Goal: Transaction & Acquisition: Purchase product/service

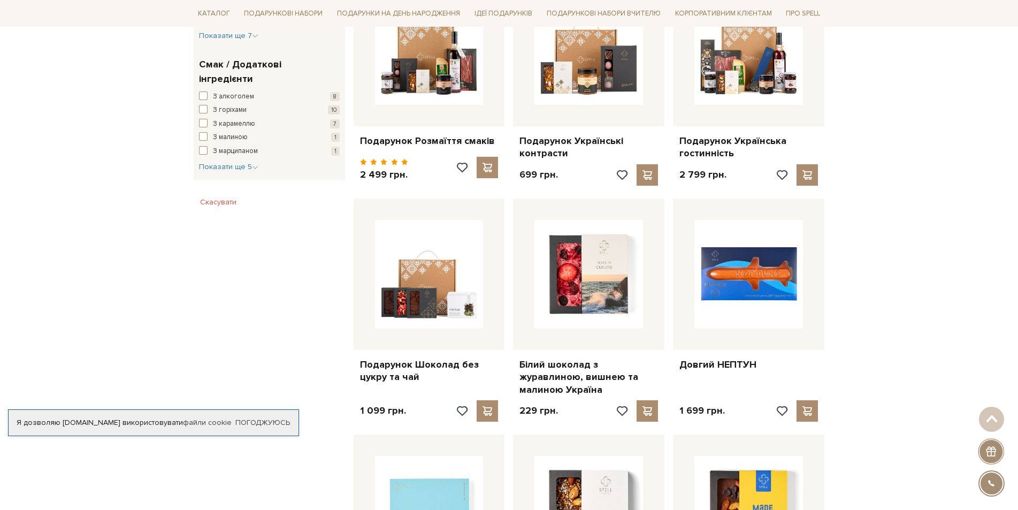
scroll to position [749, 0]
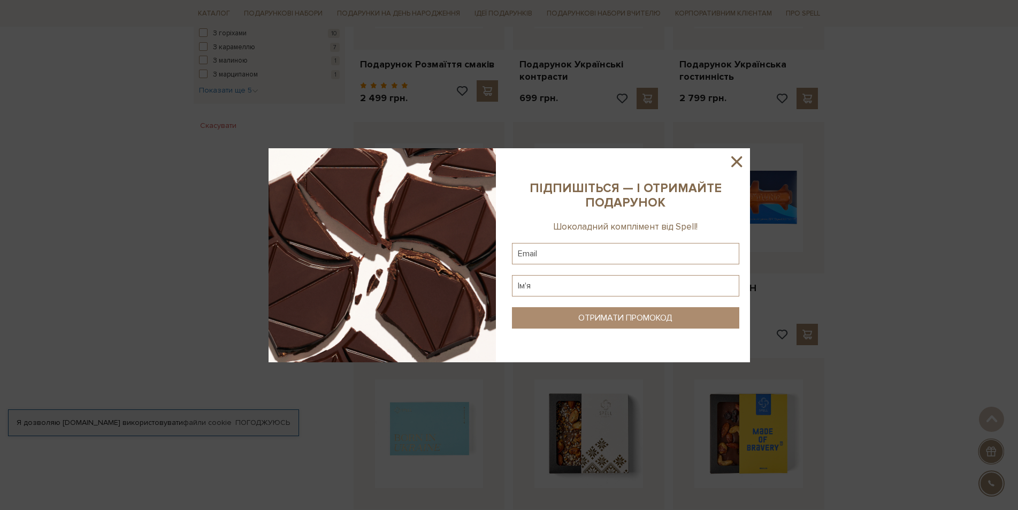
click at [738, 160] on icon at bounding box center [736, 161] width 11 height 11
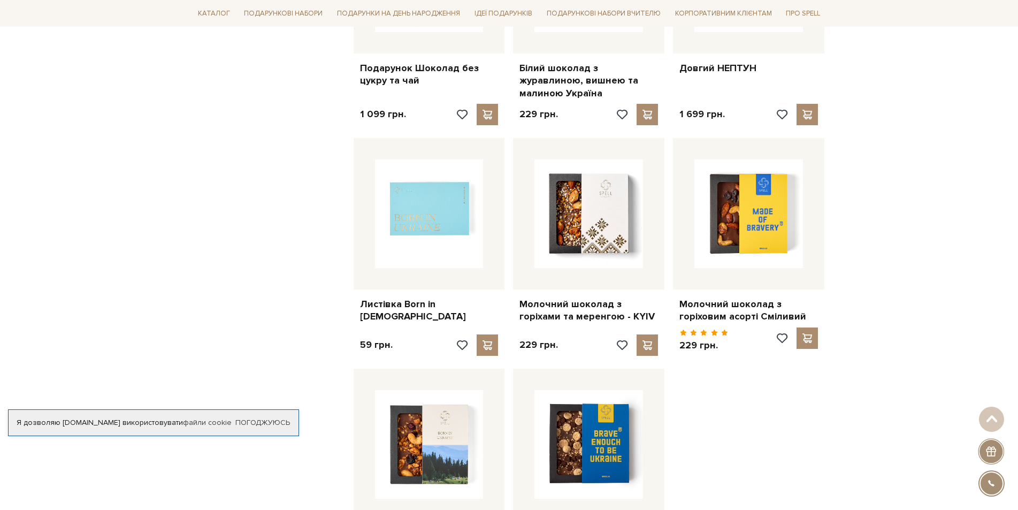
scroll to position [1176, 0]
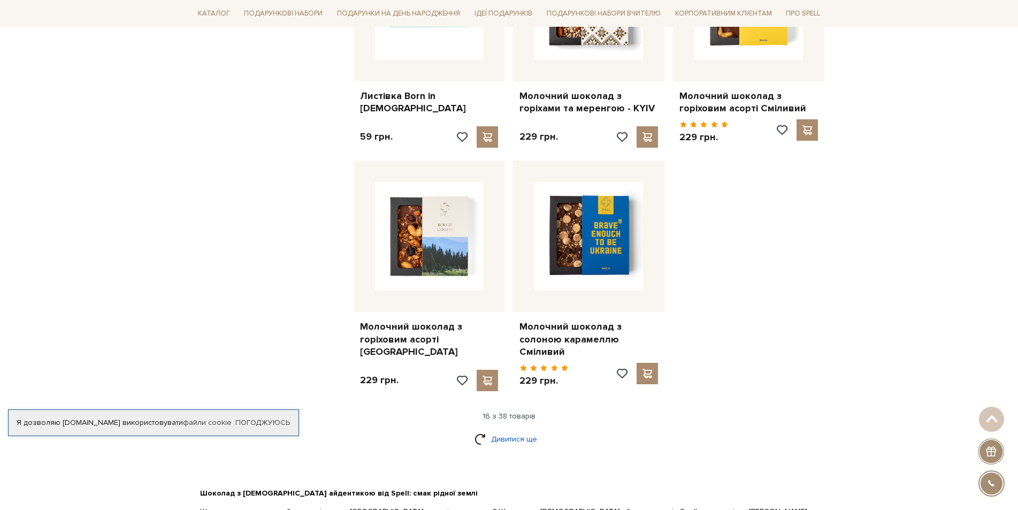
click at [520, 429] on link "Дивитися ще" at bounding box center [509, 438] width 70 height 19
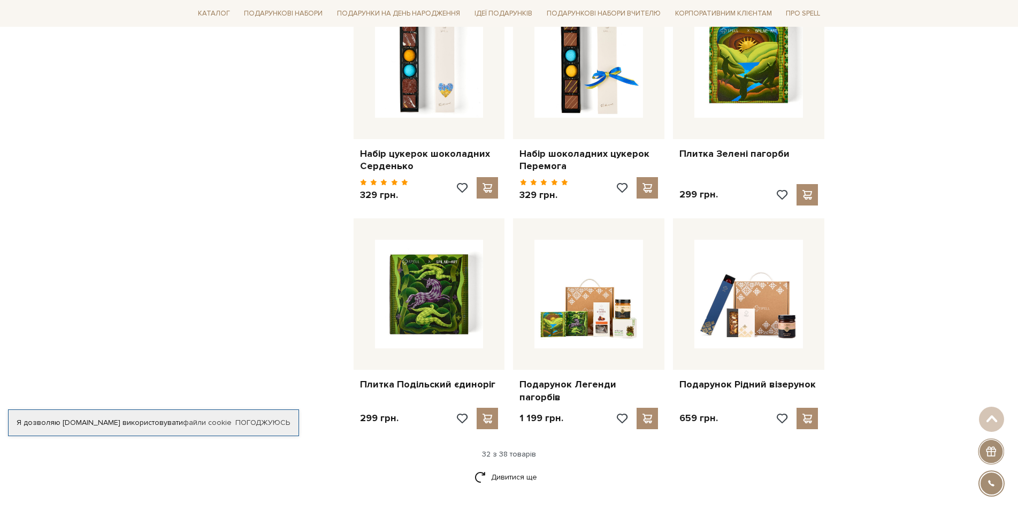
scroll to position [2460, 0]
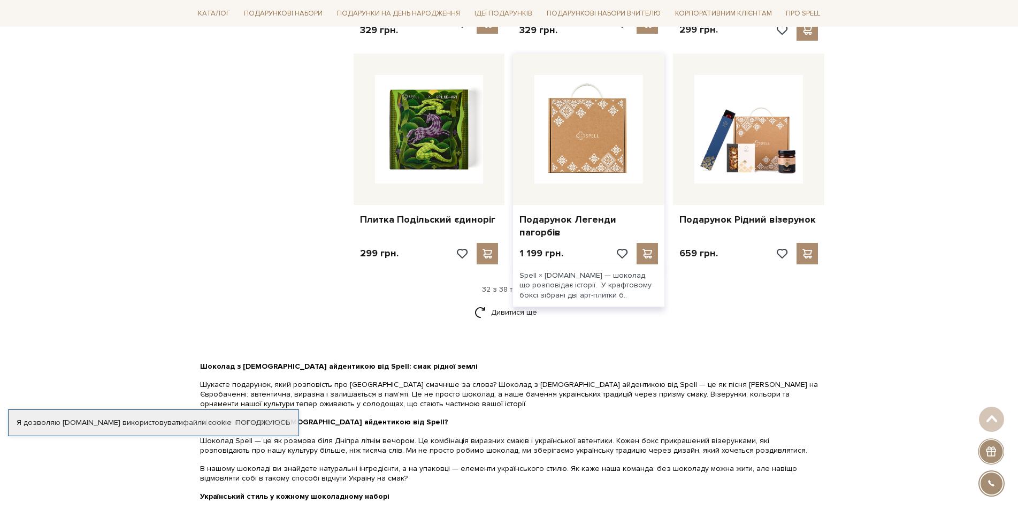
click at [602, 121] on img at bounding box center [588, 129] width 109 height 109
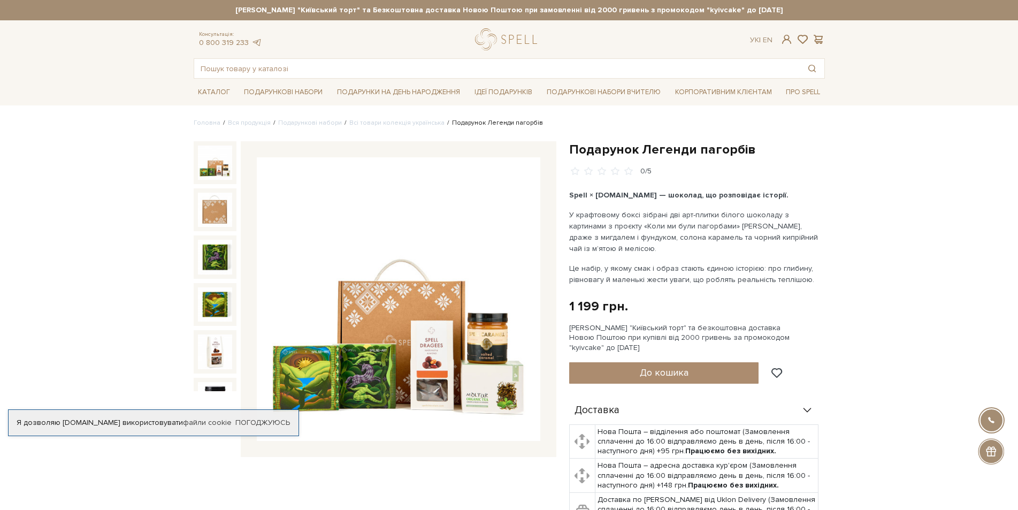
scroll to position [428, 0]
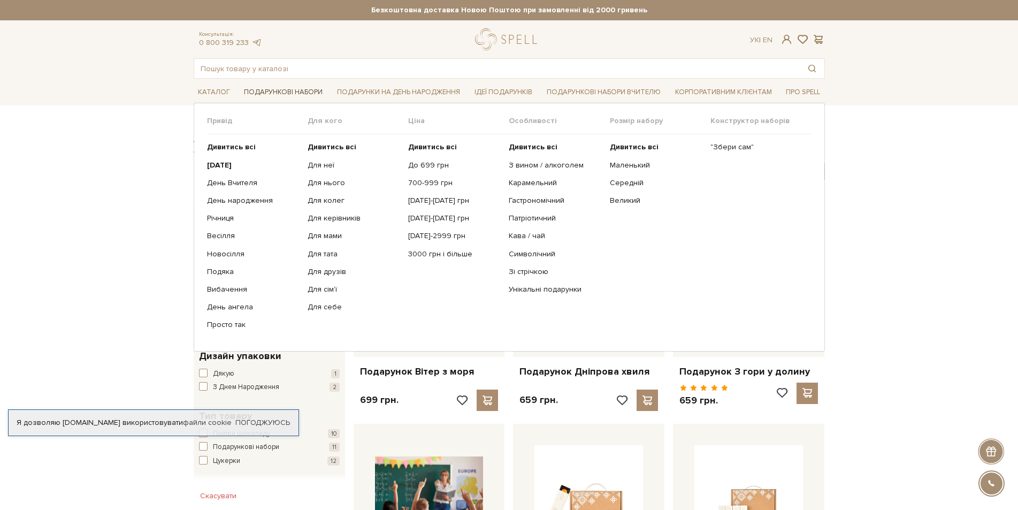
click at [287, 95] on link "Подарункові набори" at bounding box center [283, 92] width 87 height 17
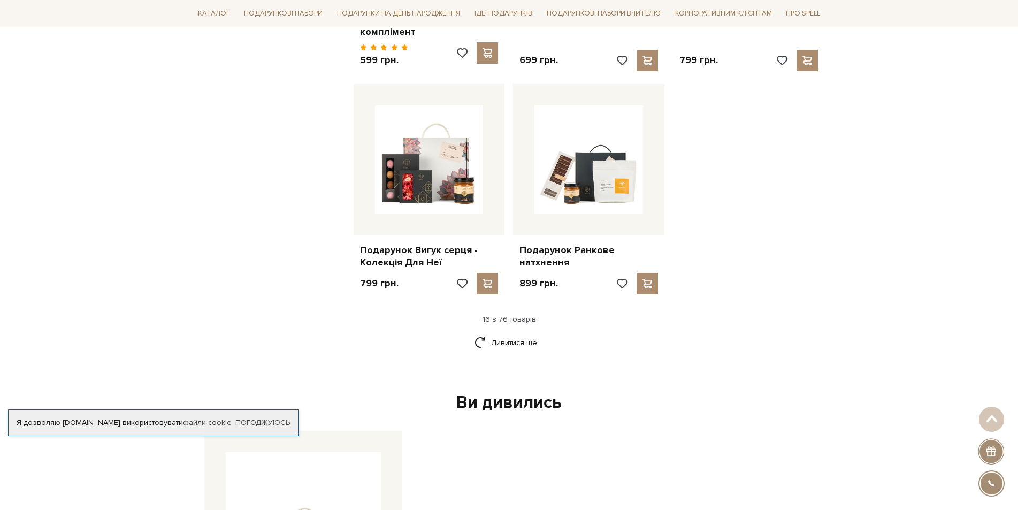
scroll to position [1283, 0]
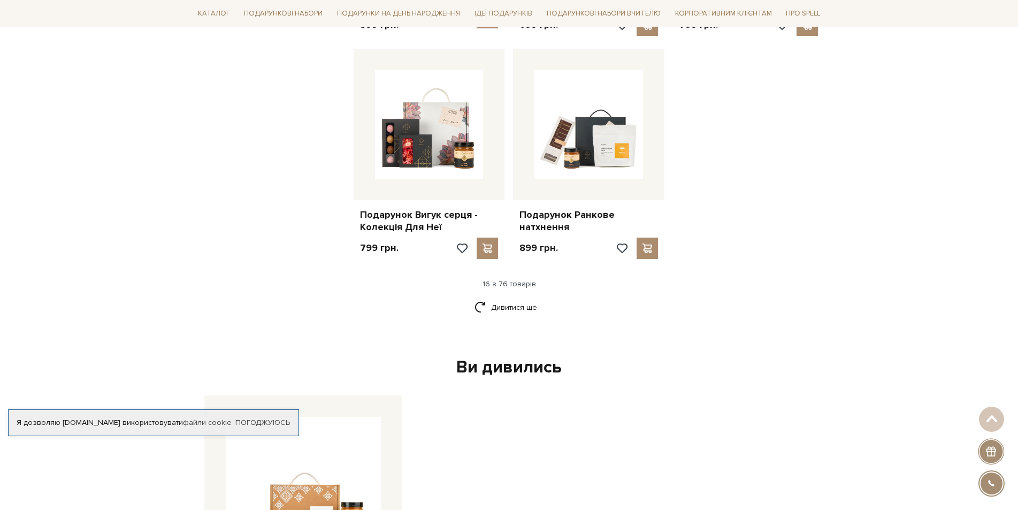
click at [510, 362] on div "Ви дивились" at bounding box center [509, 367] width 618 height 22
click at [521, 298] on link "Дивитися ще" at bounding box center [509, 307] width 70 height 19
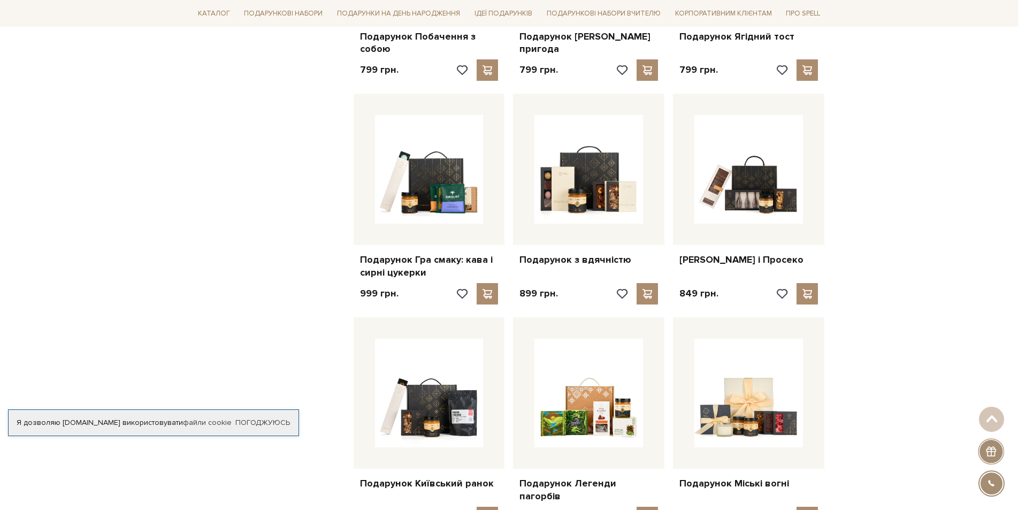
scroll to position [2460, 0]
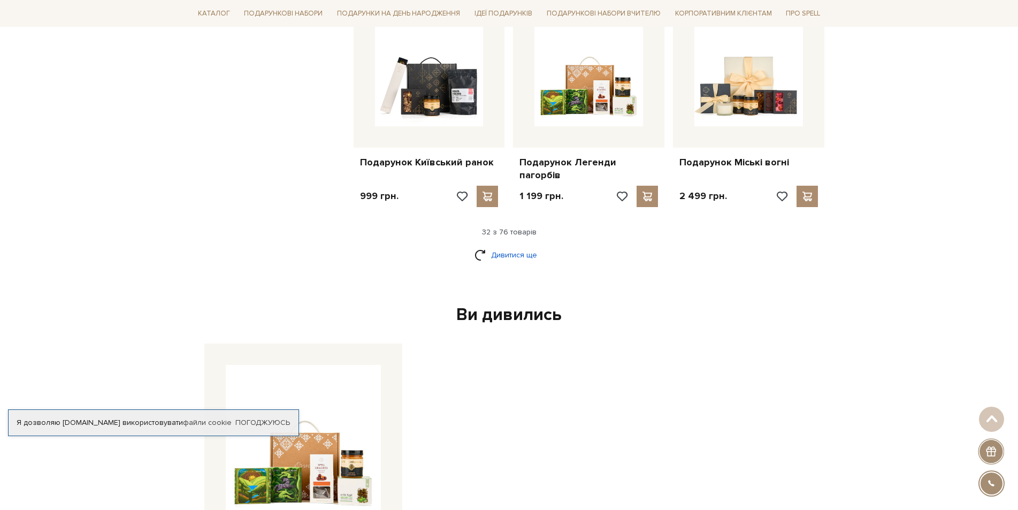
click at [502, 245] on link "Дивитися ще" at bounding box center [509, 254] width 70 height 19
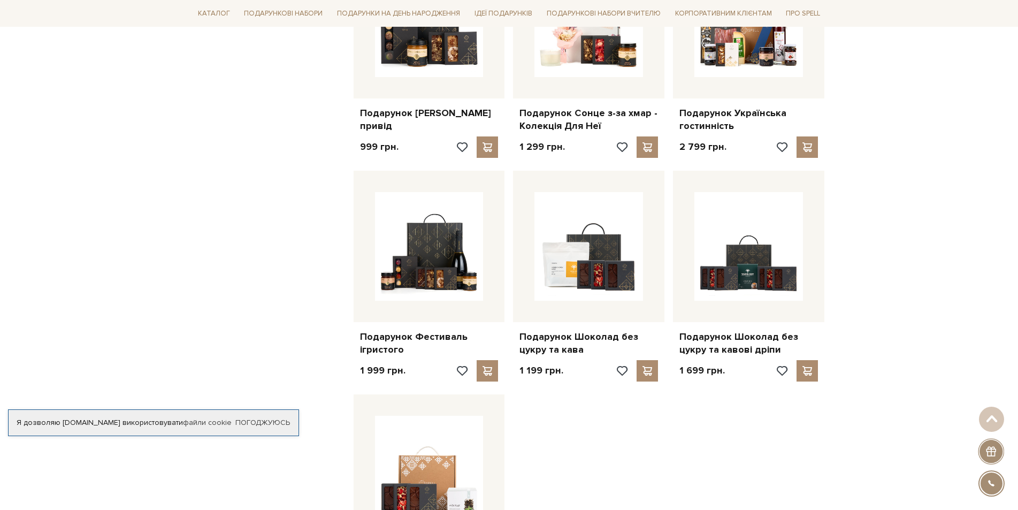
scroll to position [3743, 0]
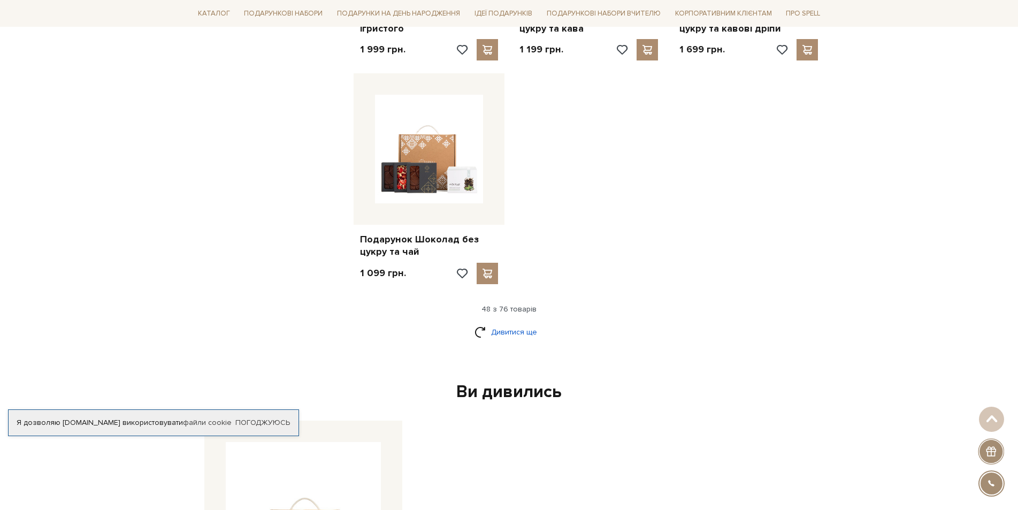
click at [536, 322] on link "Дивитися ще" at bounding box center [509, 331] width 70 height 19
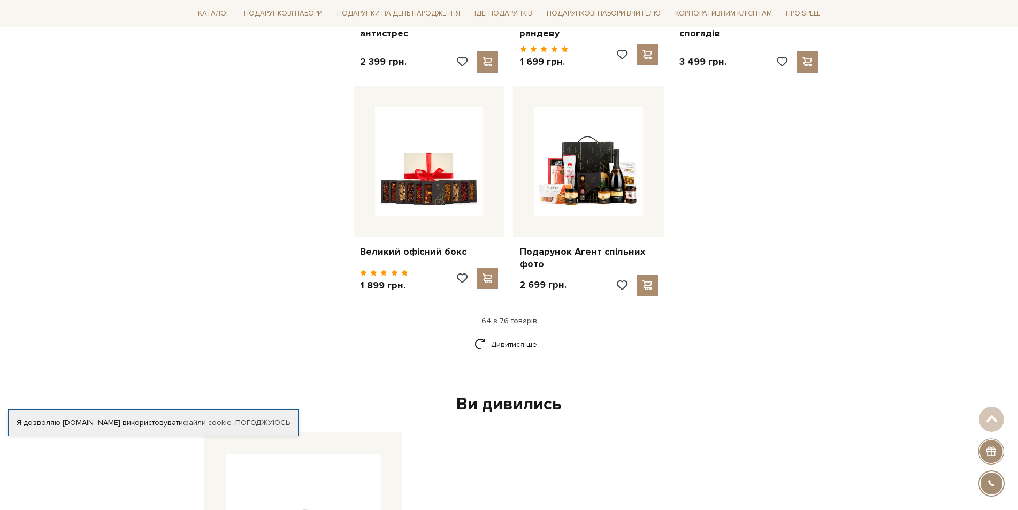
scroll to position [4920, 0]
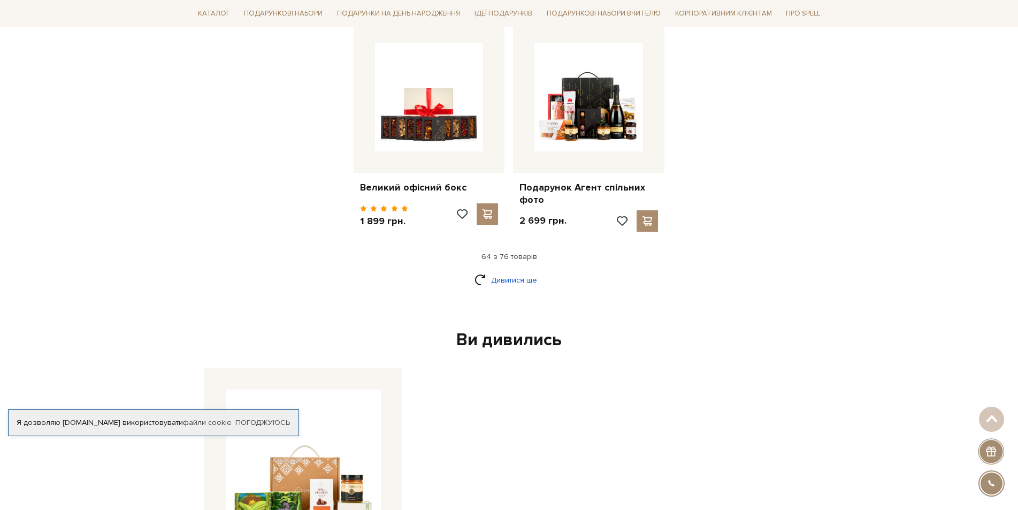
click at [520, 271] on link "Дивитися ще" at bounding box center [509, 280] width 70 height 19
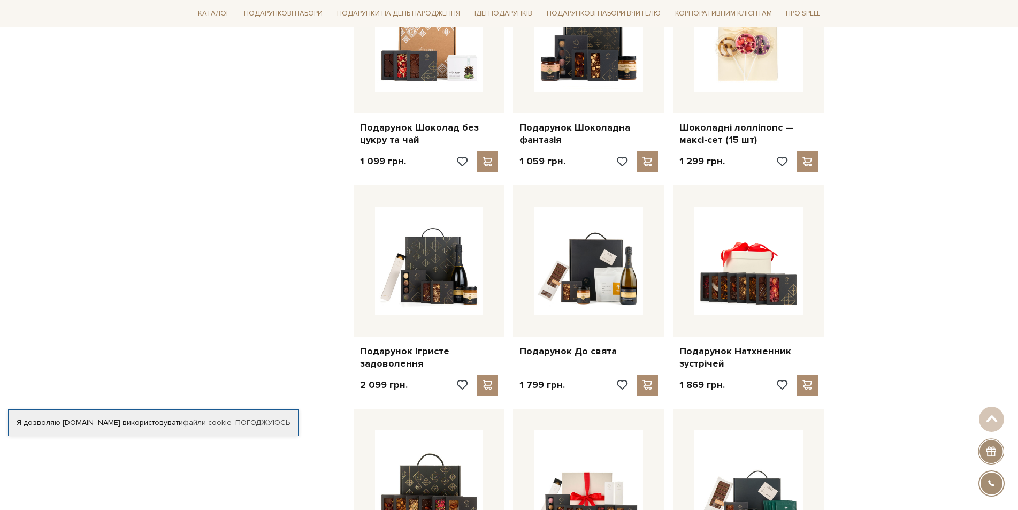
scroll to position [3743, 0]
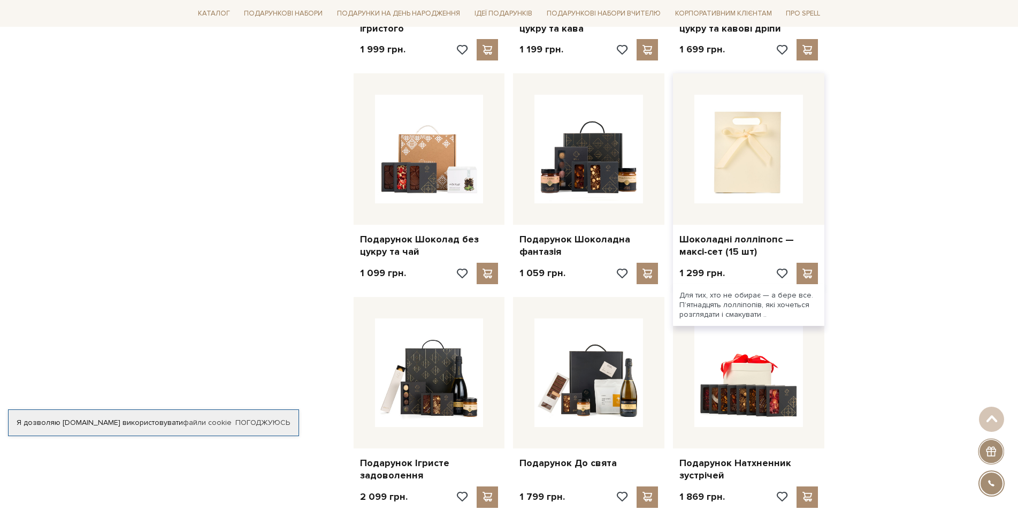
click at [755, 130] on img at bounding box center [748, 149] width 109 height 109
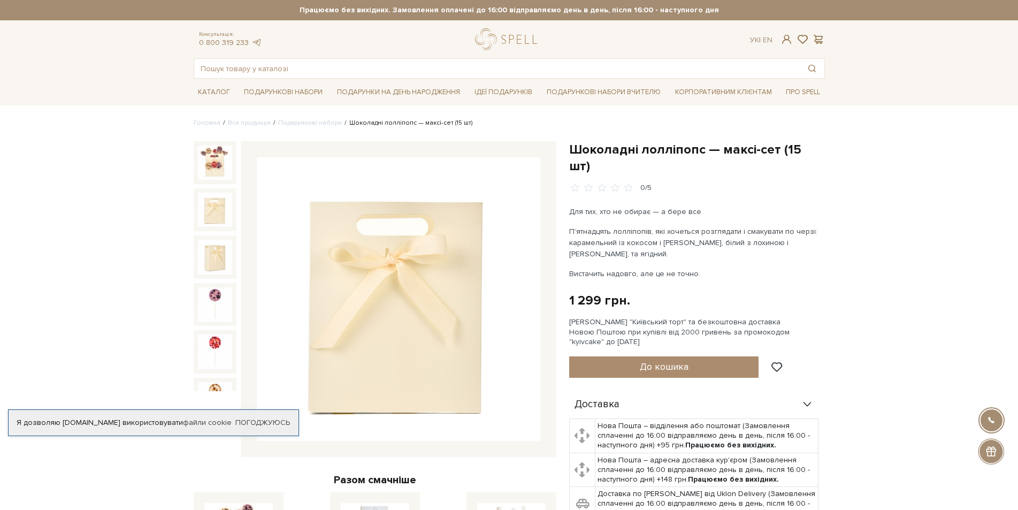
click at [210, 200] on img at bounding box center [215, 210] width 34 height 34
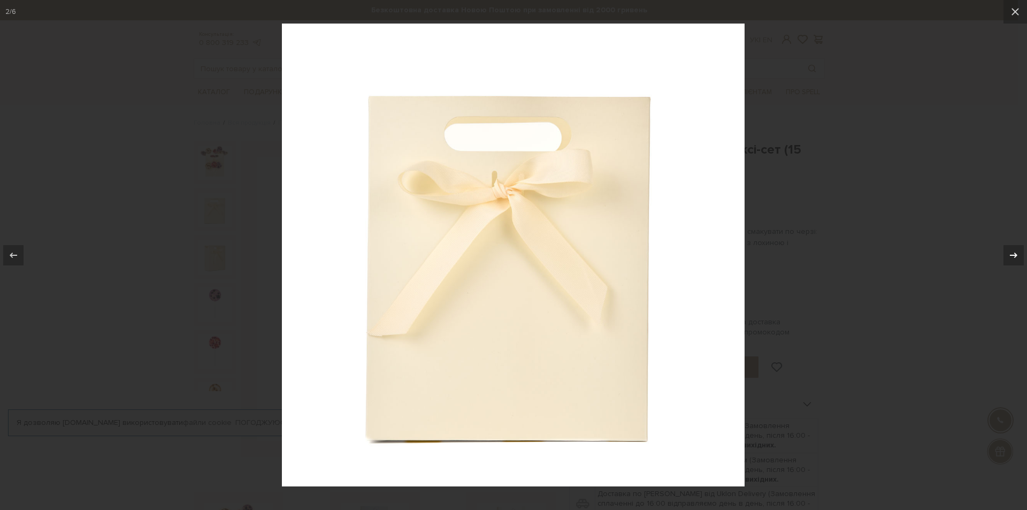
click at [1013, 257] on icon at bounding box center [1013, 255] width 13 height 13
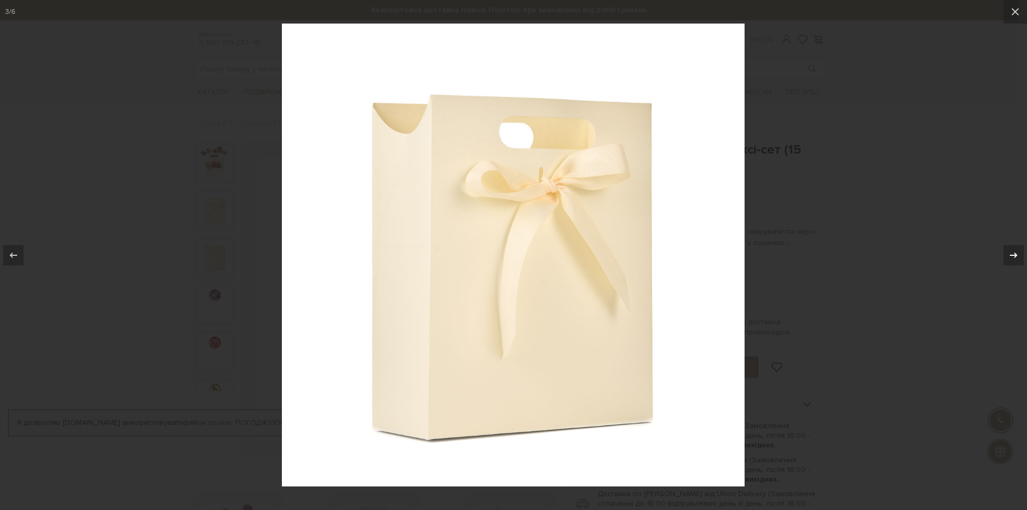
click at [1012, 257] on icon at bounding box center [1013, 255] width 13 height 13
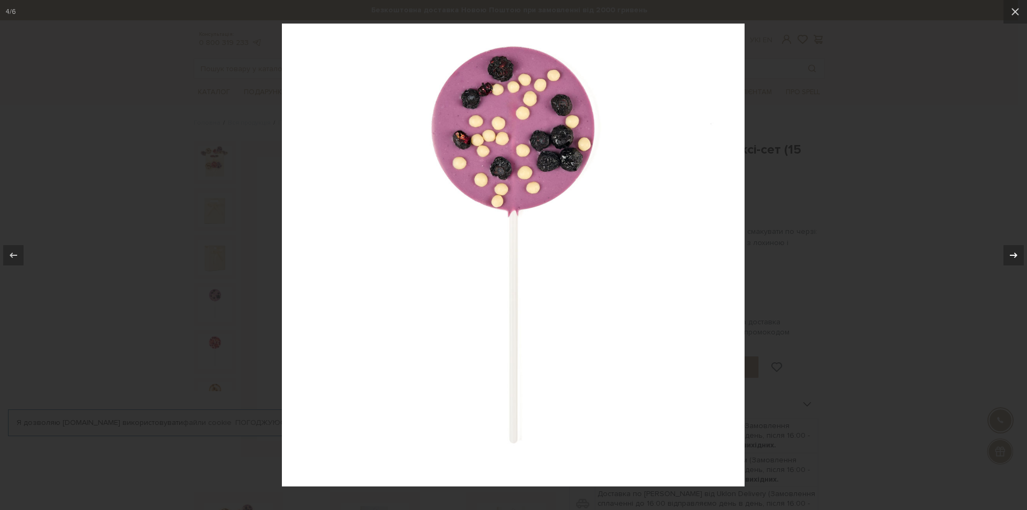
click at [1012, 257] on icon at bounding box center [1013, 255] width 13 height 13
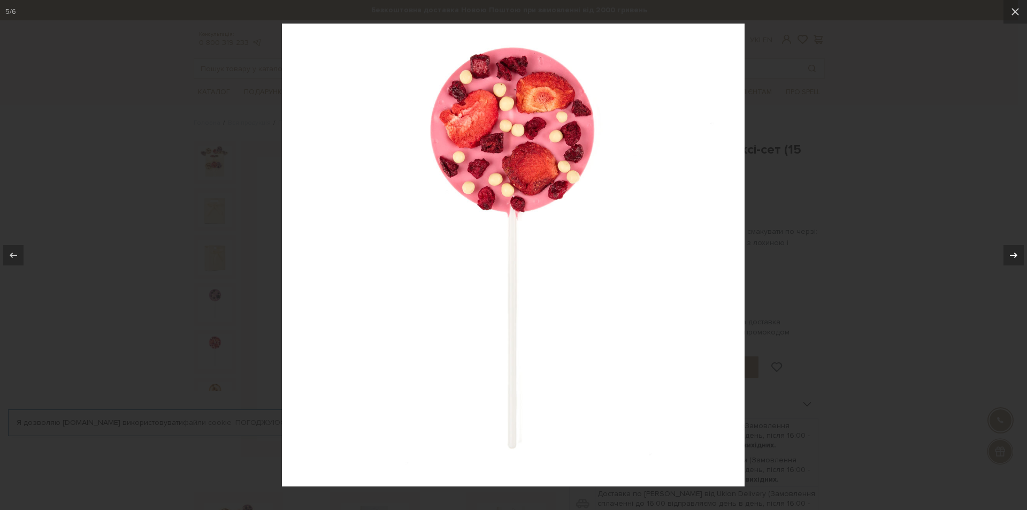
click at [1011, 257] on icon at bounding box center [1013, 255] width 13 height 13
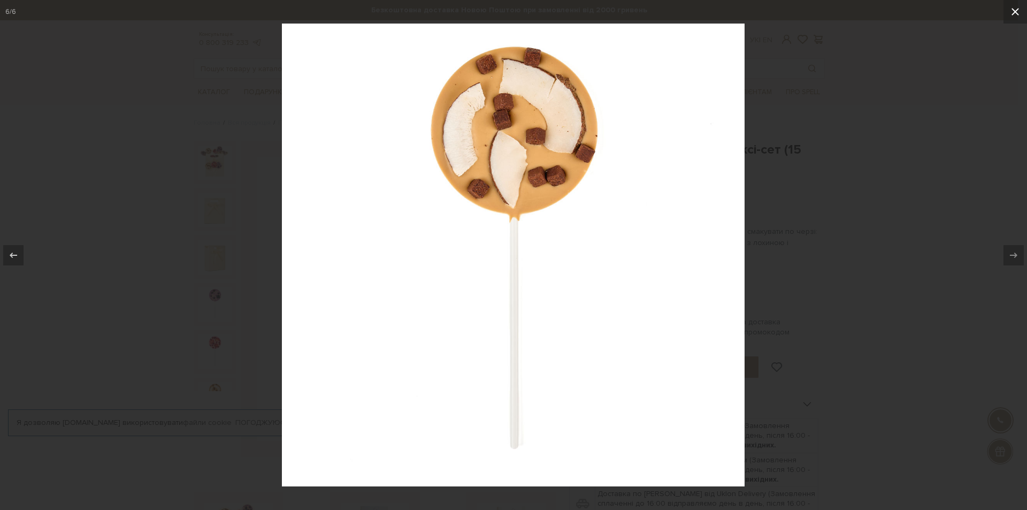
click at [1015, 11] on icon at bounding box center [1014, 11] width 7 height 7
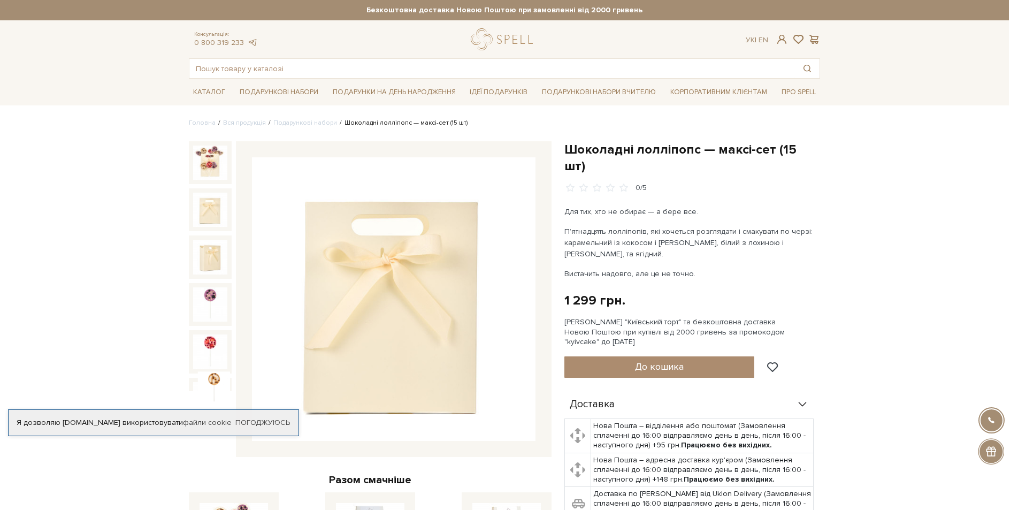
scroll to position [13, 0]
